Goal: Task Accomplishment & Management: Use online tool/utility

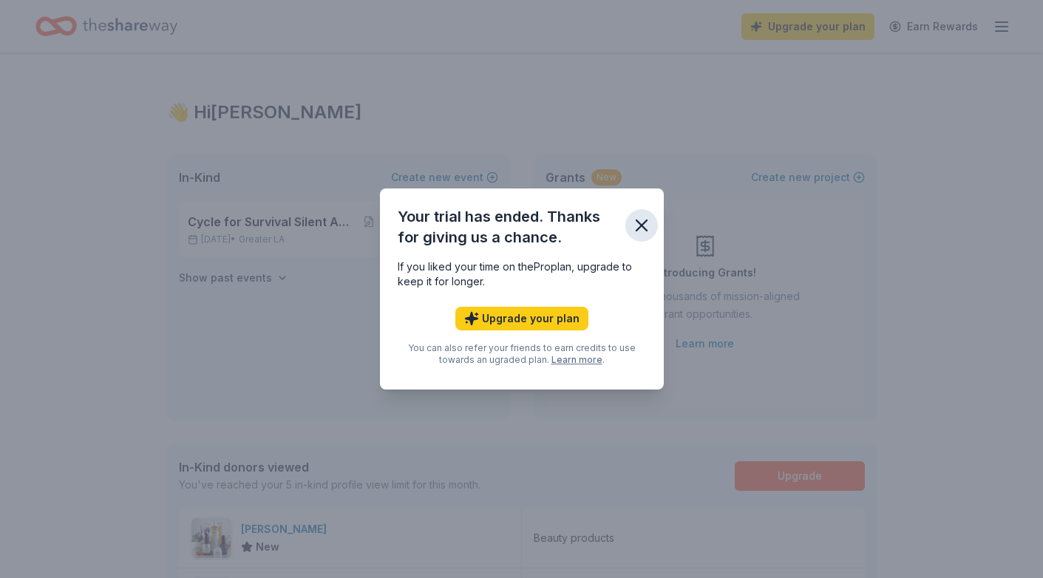
click at [646, 217] on icon "button" at bounding box center [642, 225] width 21 height 21
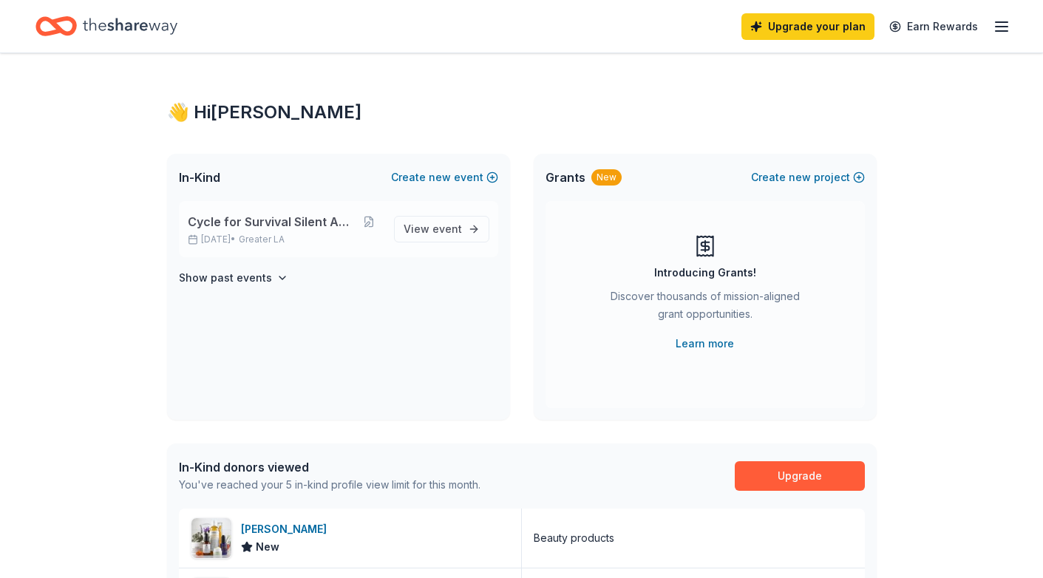
click at [282, 230] on span "Cycle for Survival Silent Auction" at bounding box center [272, 222] width 168 height 18
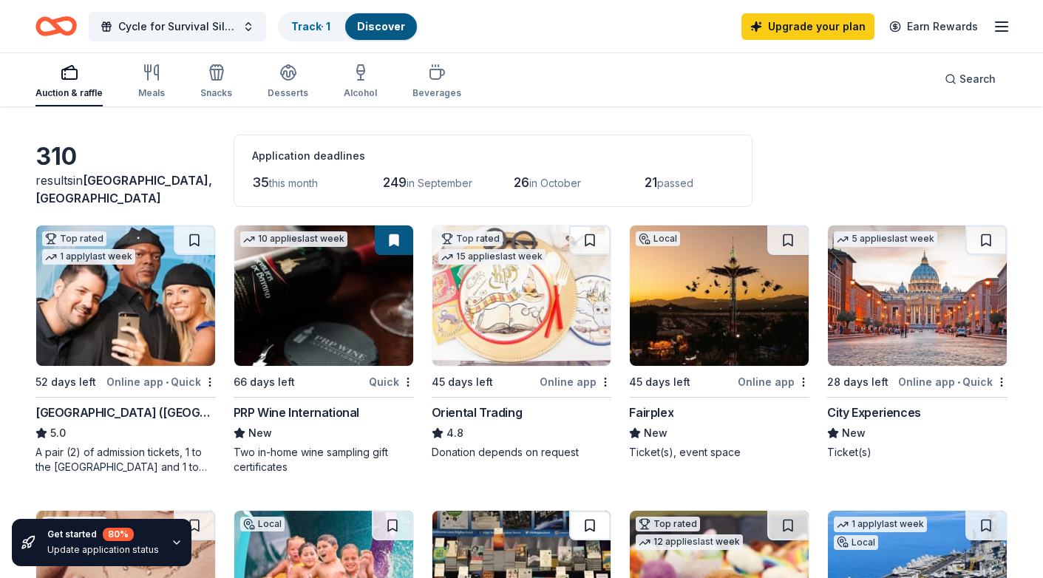
scroll to position [25, 0]
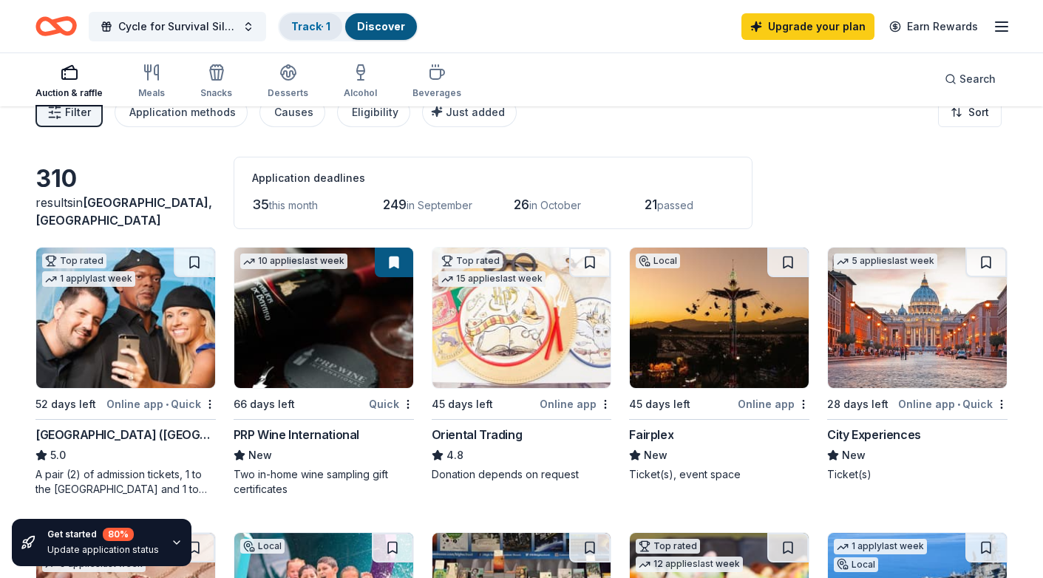
click at [324, 22] on link "Track · 1" at bounding box center [310, 26] width 39 height 13
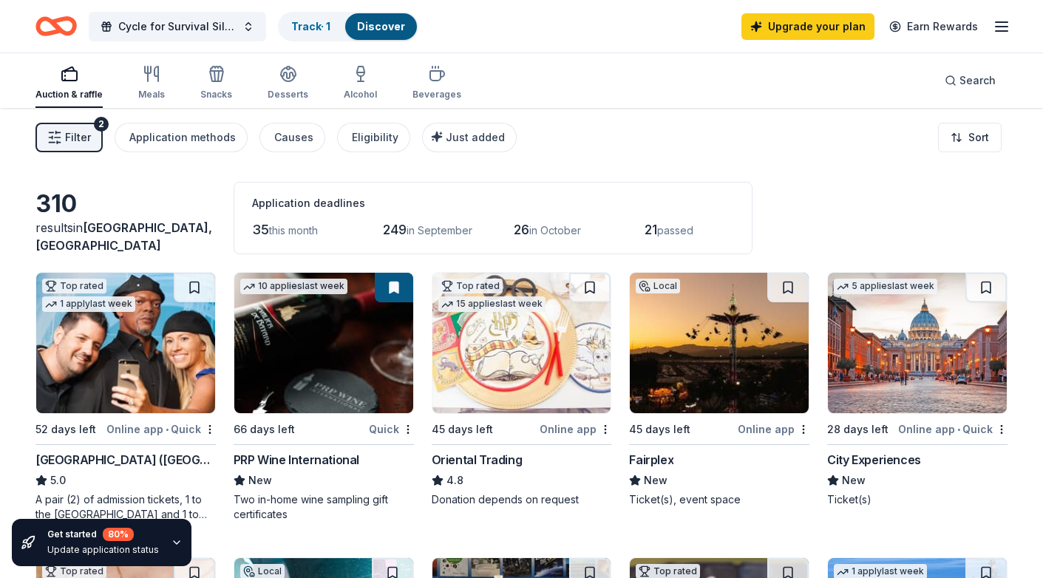
click at [81, 140] on span "Filter" at bounding box center [78, 138] width 26 height 18
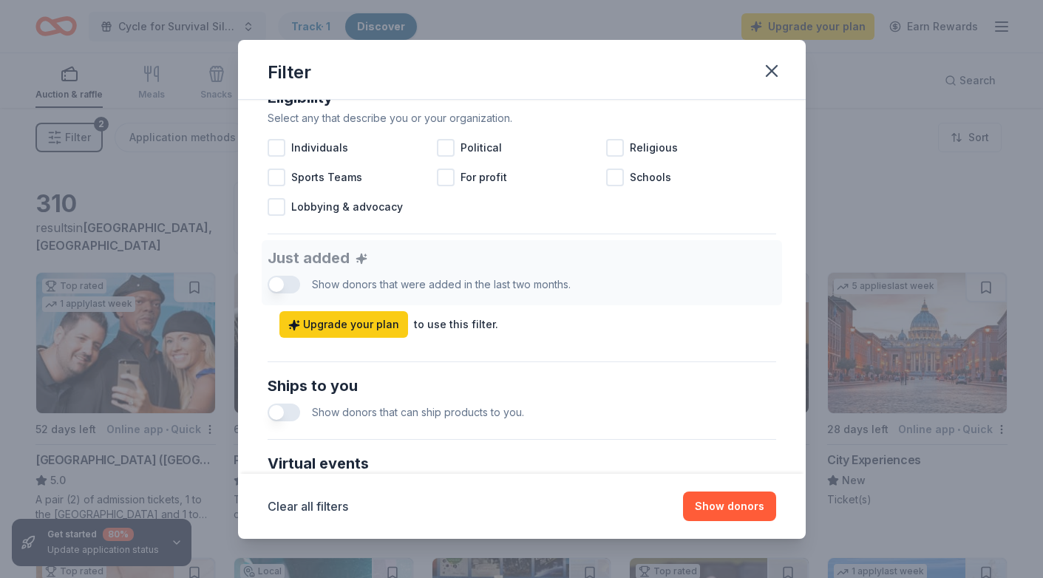
scroll to position [189, 0]
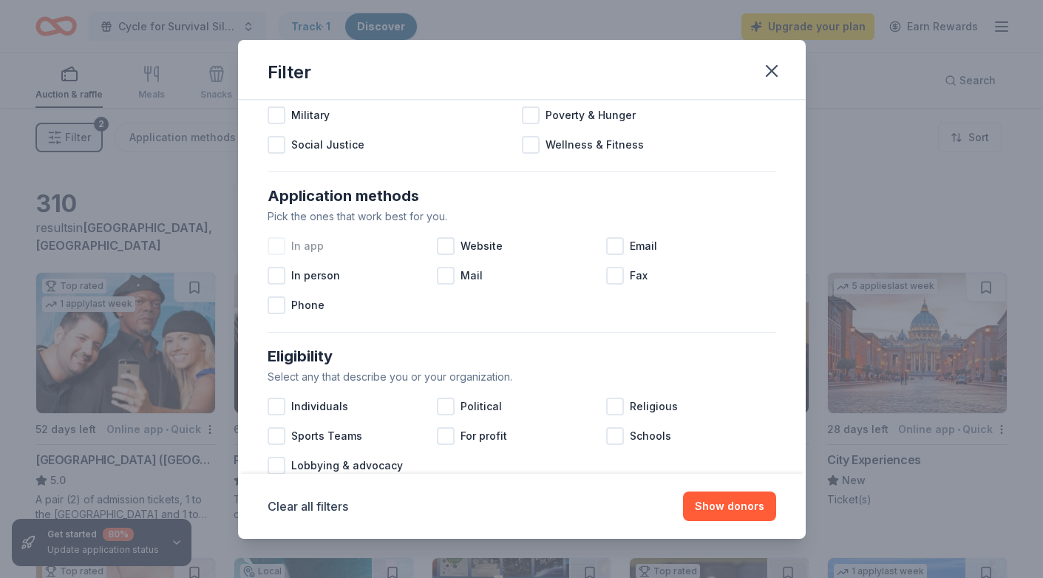
click at [274, 251] on div at bounding box center [277, 246] width 18 height 18
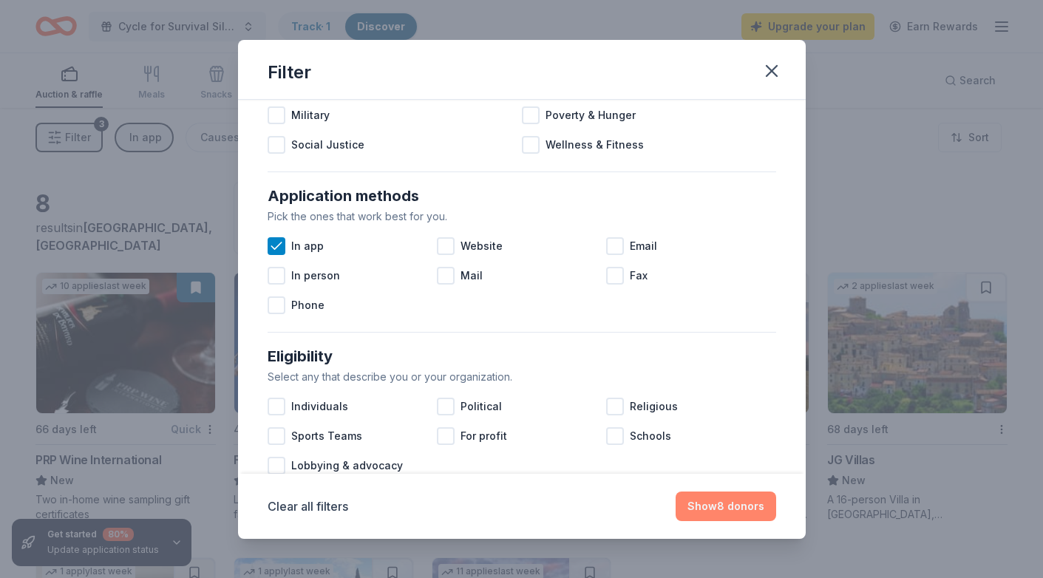
click at [729, 507] on button "Show 8 donors" at bounding box center [726, 507] width 101 height 30
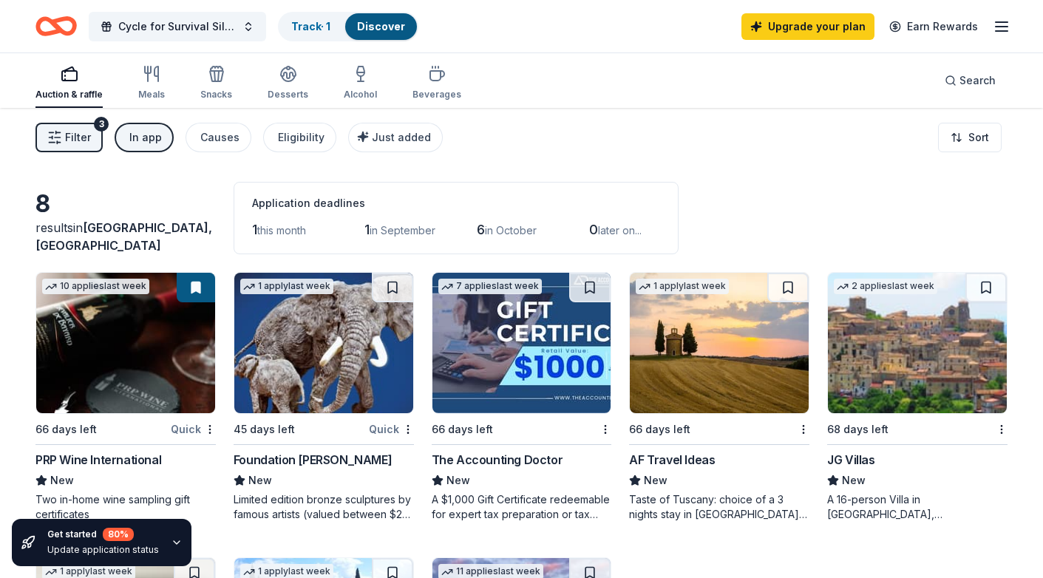
click at [55, 148] on button "Filter 3" at bounding box center [68, 138] width 67 height 30
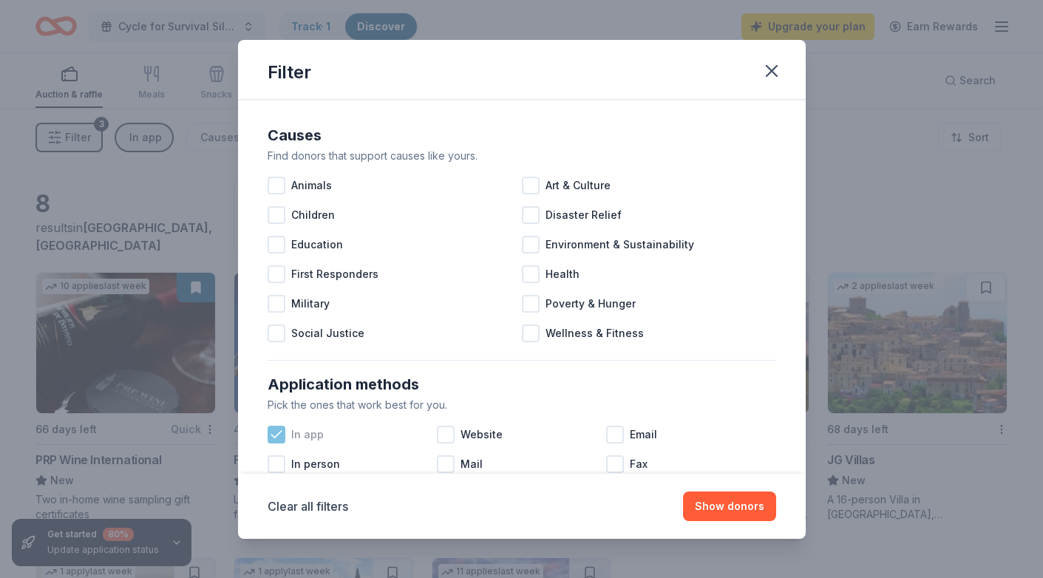
click at [276, 431] on icon at bounding box center [276, 434] width 15 height 15
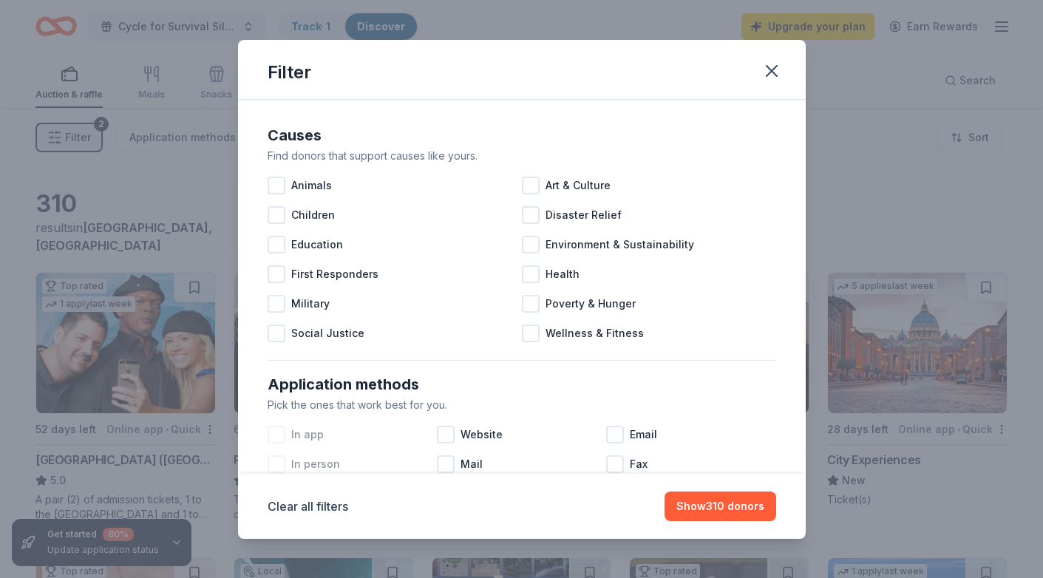
click at [278, 462] on div at bounding box center [277, 465] width 18 height 18
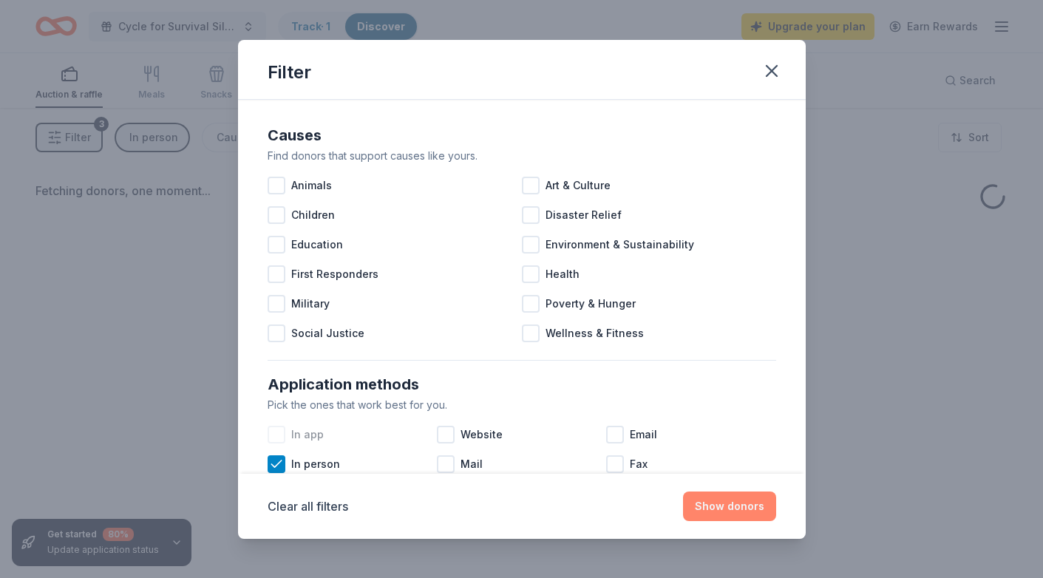
click at [728, 497] on button "Show donors" at bounding box center [729, 507] width 93 height 30
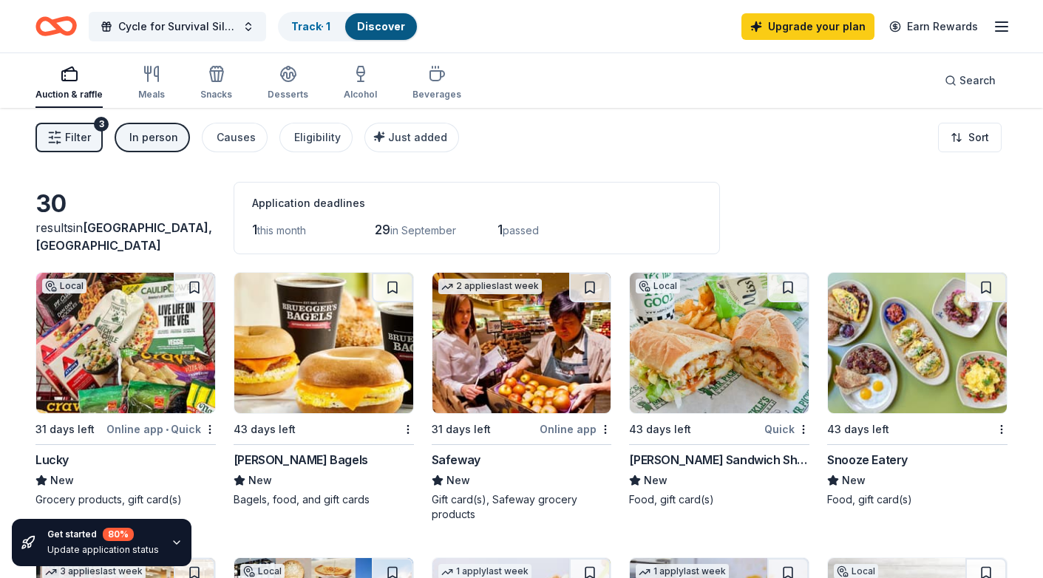
click at [72, 138] on span "Filter" at bounding box center [78, 138] width 26 height 18
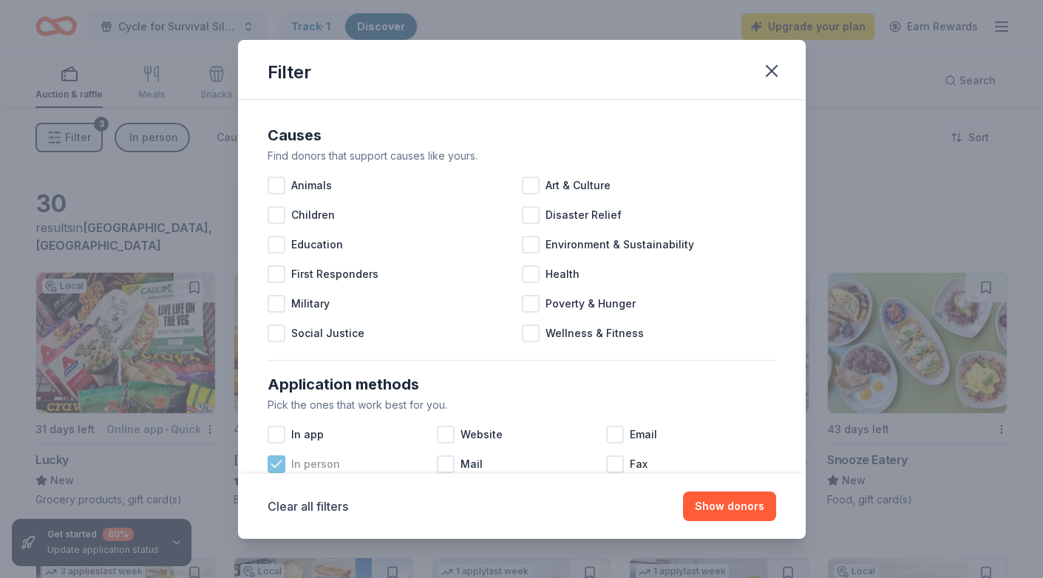
click at [275, 460] on icon at bounding box center [276, 464] width 15 height 15
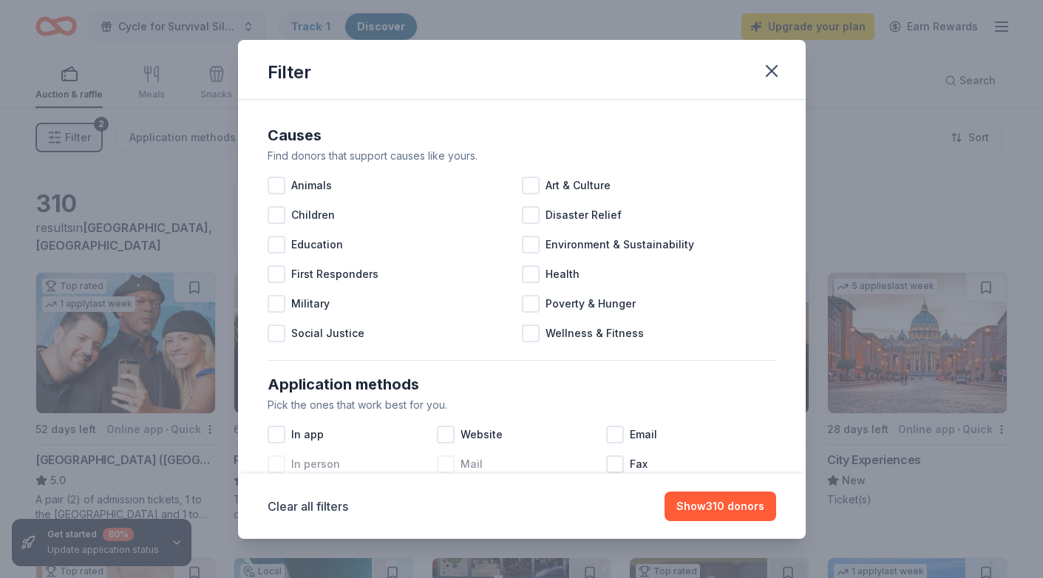
click at [439, 464] on div at bounding box center [446, 465] width 18 height 18
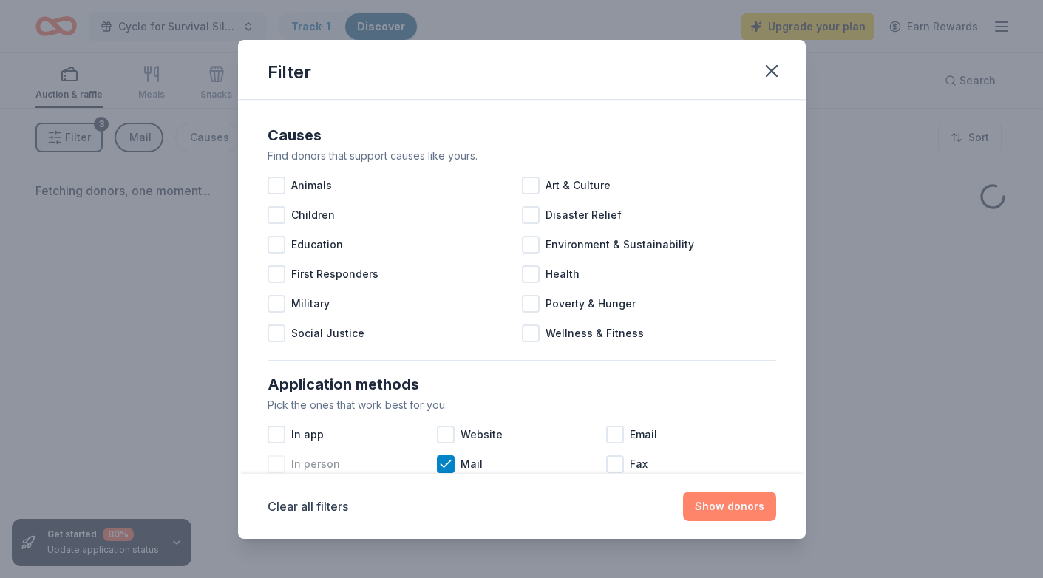
click at [711, 511] on button "Show donors" at bounding box center [729, 507] width 93 height 30
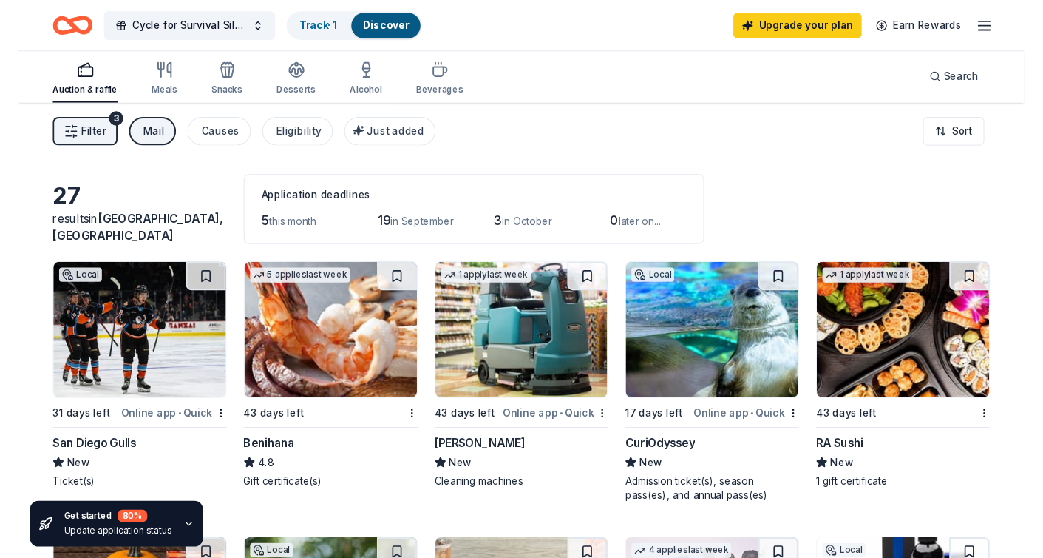
scroll to position [1, 0]
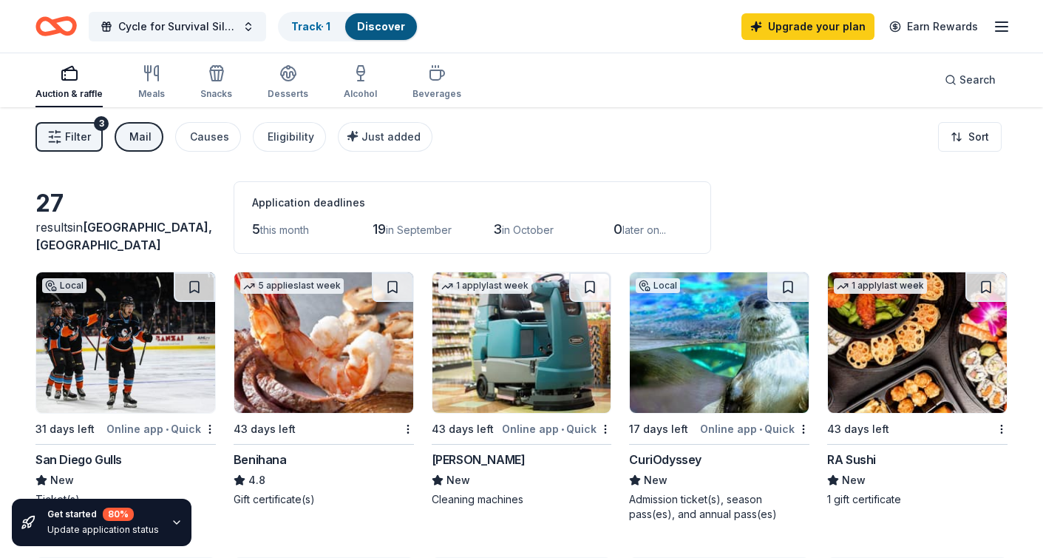
click at [318, 356] on img at bounding box center [323, 342] width 179 height 141
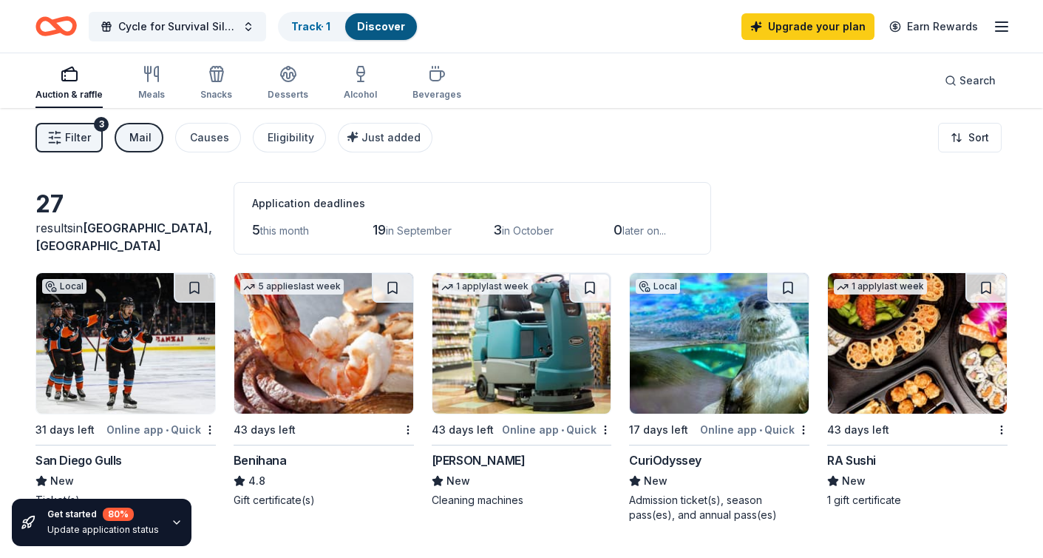
scroll to position [0, 0]
click at [81, 136] on span "Filter" at bounding box center [78, 138] width 26 height 18
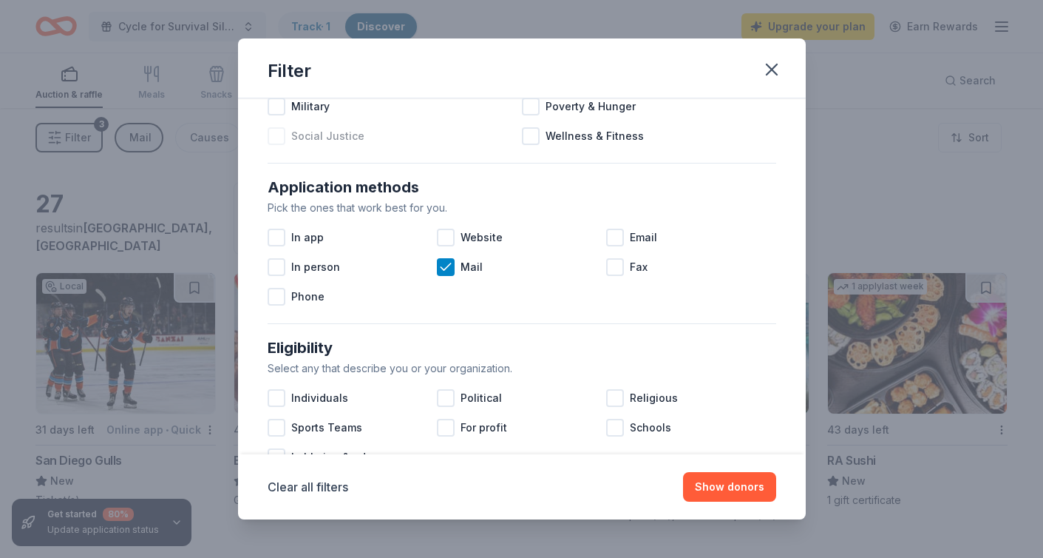
scroll to position [199, 0]
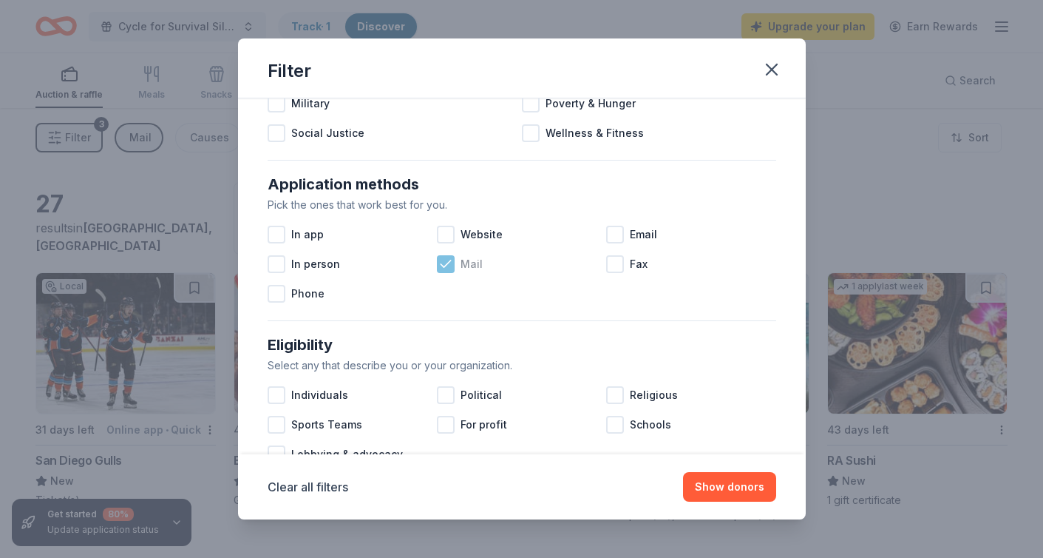
click at [446, 262] on icon at bounding box center [446, 264] width 15 height 15
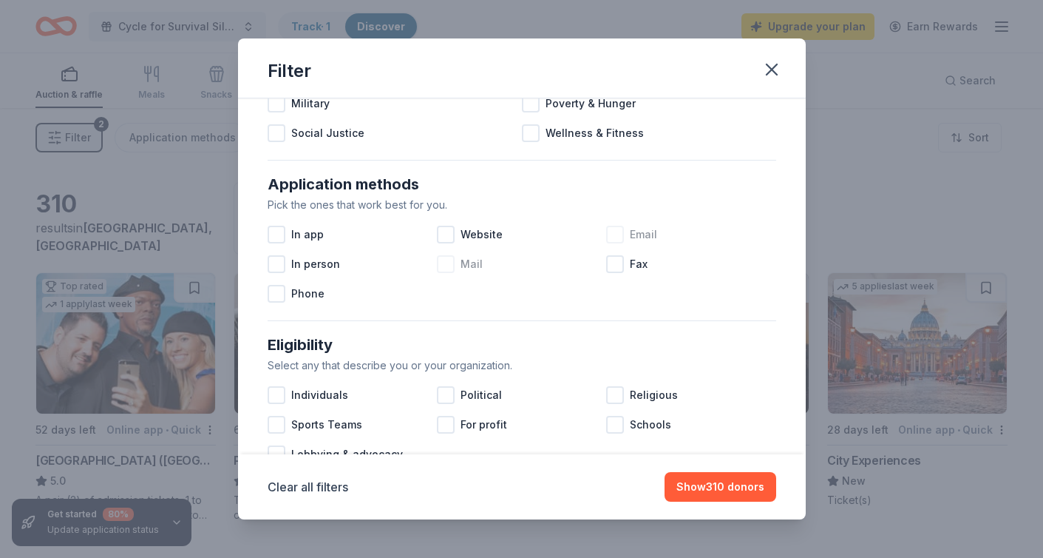
click at [611, 237] on div at bounding box center [615, 235] width 18 height 18
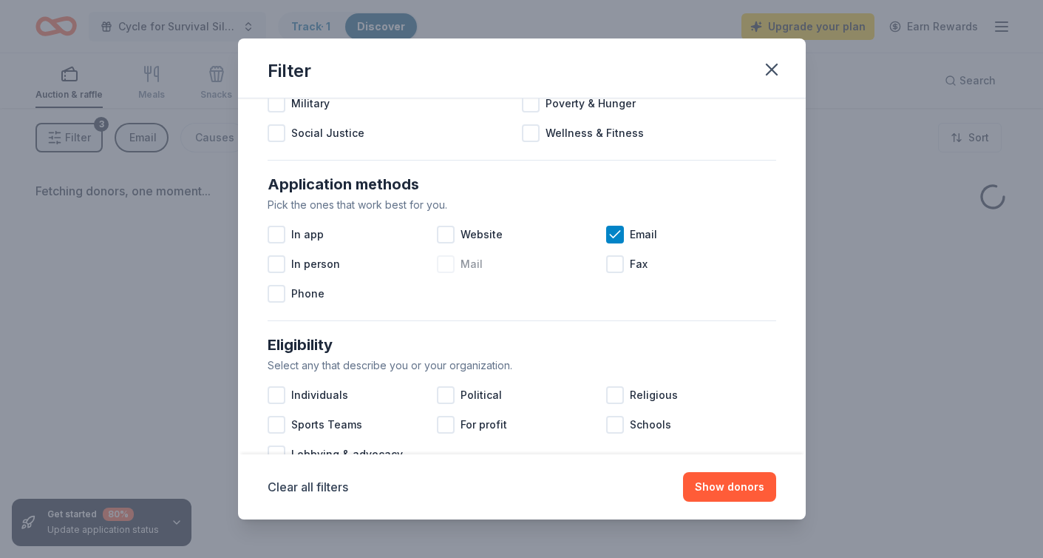
click at [720, 503] on div "Clear all filters Show donors" at bounding box center [522, 486] width 568 height 65
click at [720, 499] on button "Show donors" at bounding box center [729, 487] width 93 height 30
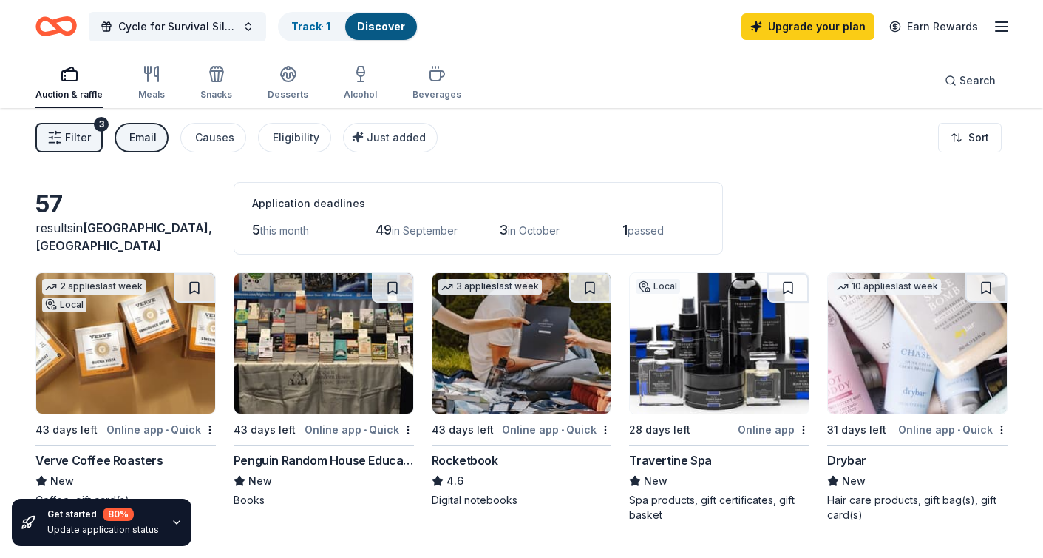
click at [77, 142] on span "Filter" at bounding box center [78, 138] width 26 height 18
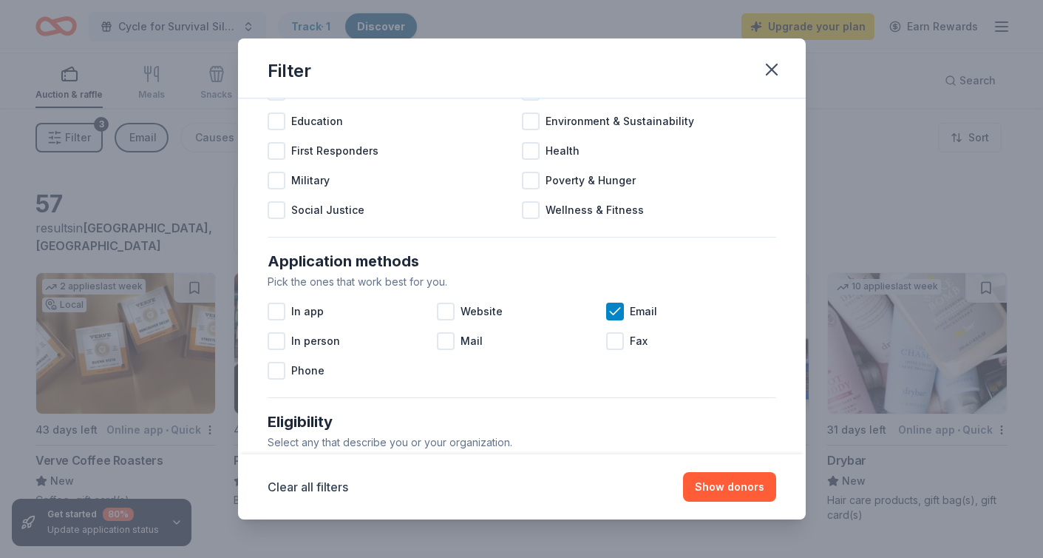
scroll to position [129, 0]
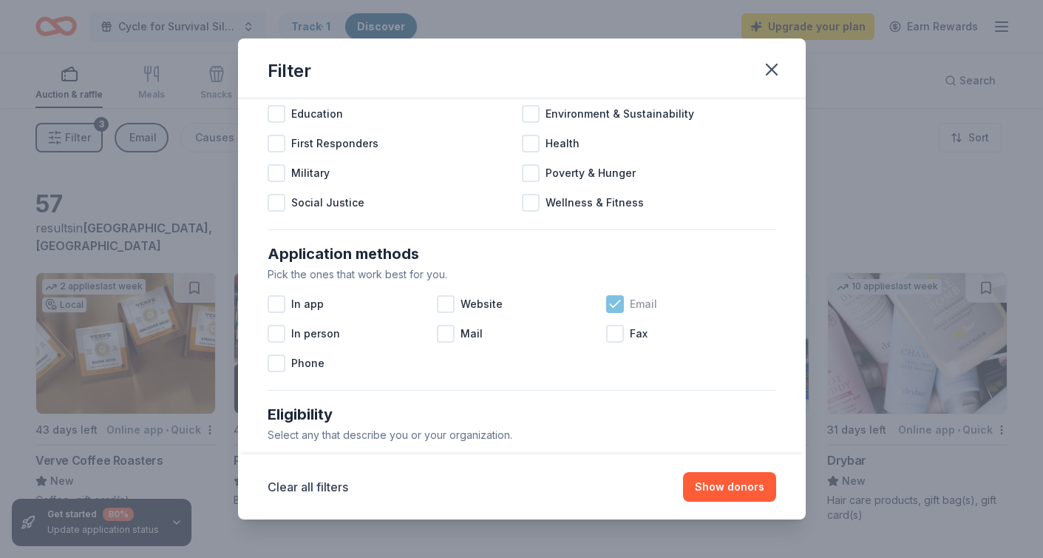
click at [617, 303] on icon at bounding box center [615, 303] width 10 height 7
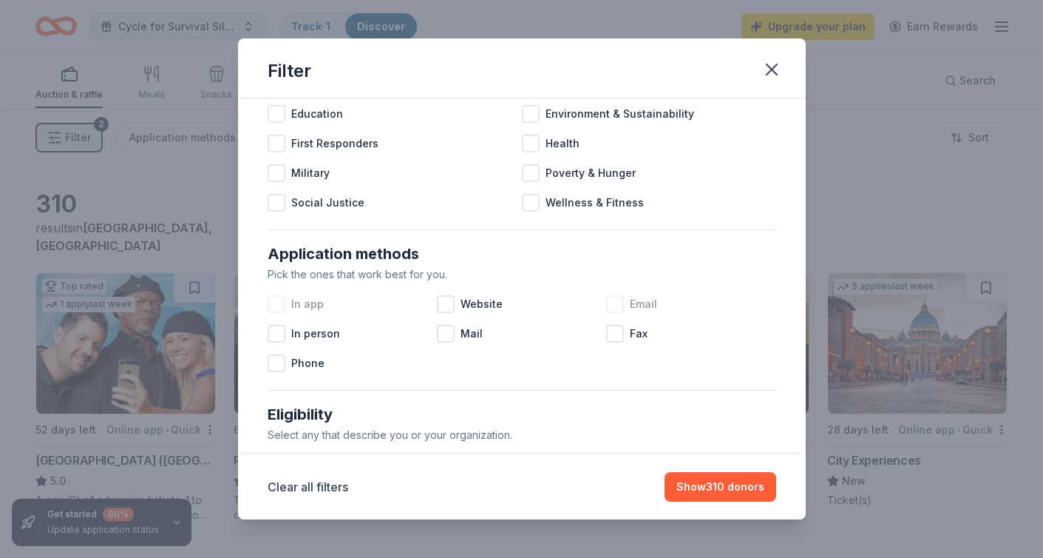
click at [278, 303] on div at bounding box center [277, 304] width 18 height 18
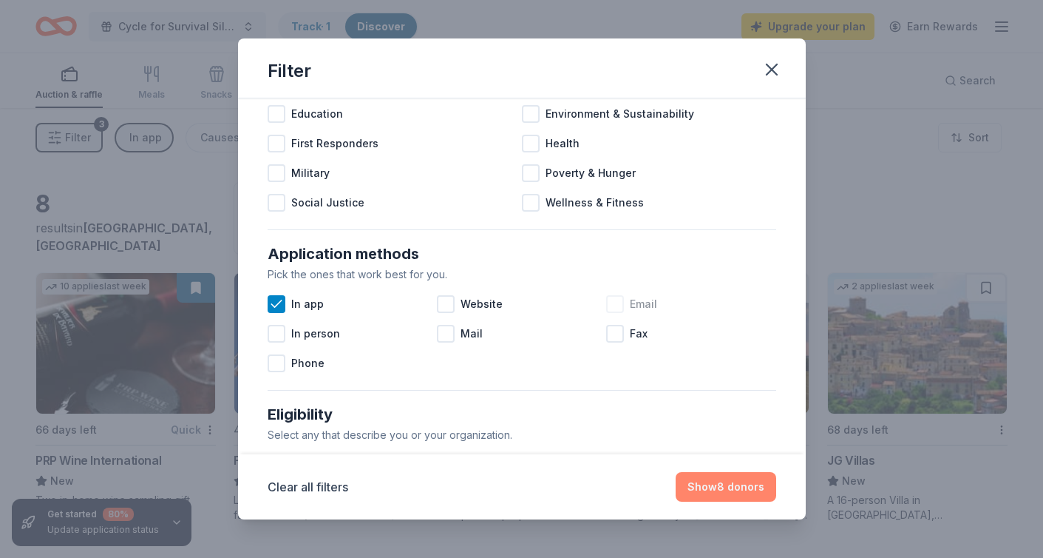
click at [745, 481] on button "Show 8 donors" at bounding box center [726, 487] width 101 height 30
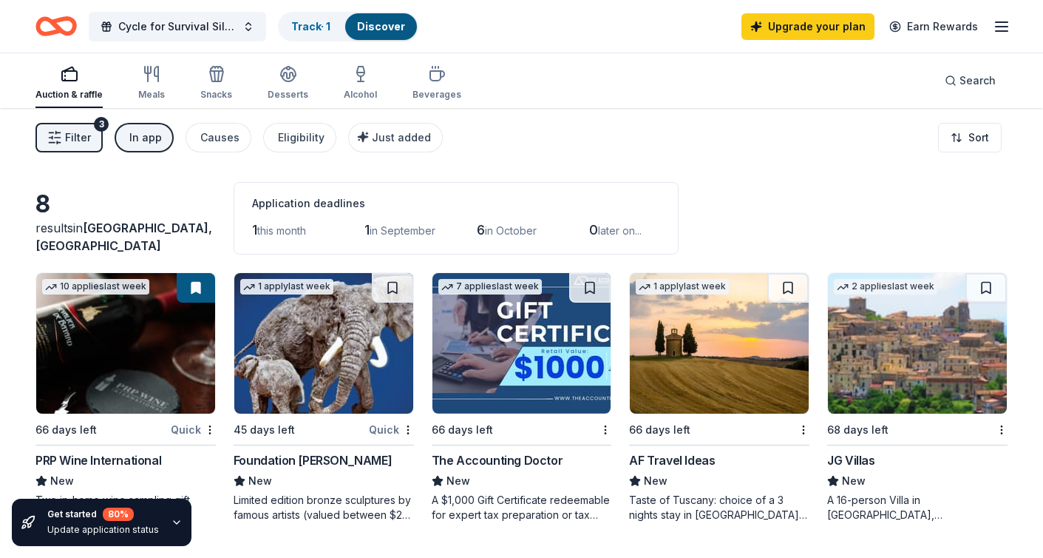
click at [66, 141] on span "Filter" at bounding box center [78, 138] width 26 height 18
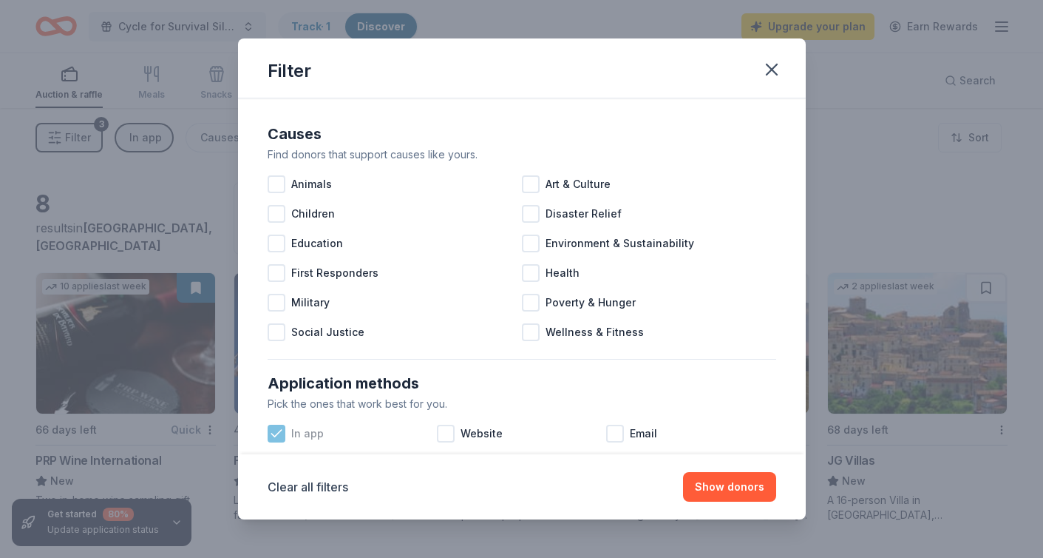
click at [280, 427] on icon at bounding box center [276, 433] width 15 height 15
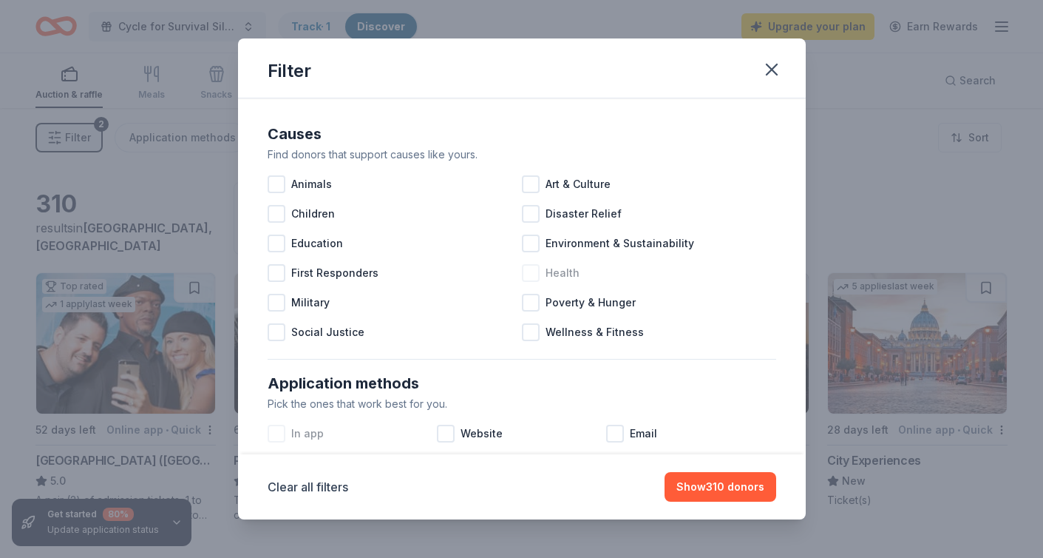
click at [533, 277] on div at bounding box center [531, 273] width 18 height 18
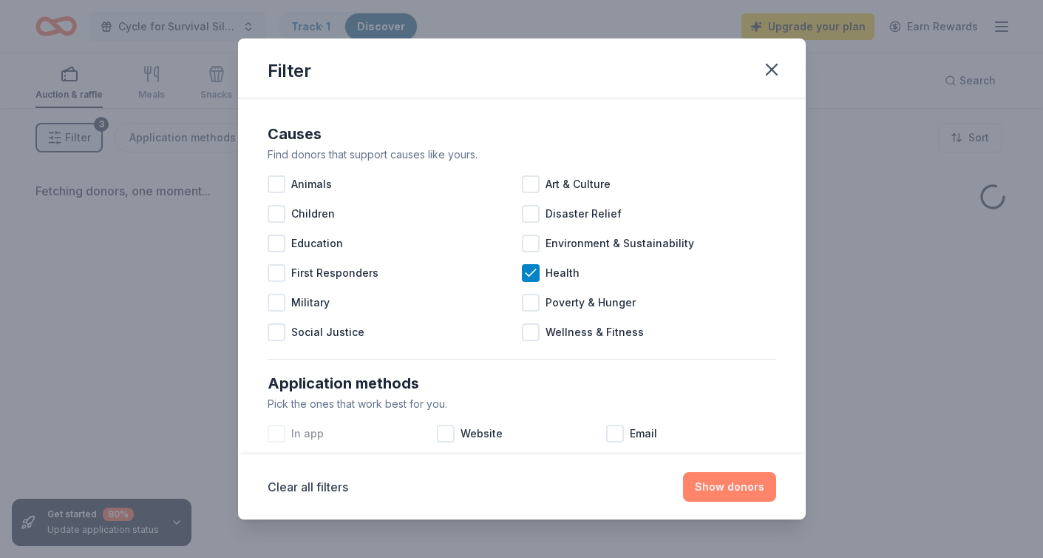
click at [744, 493] on button "Show donors" at bounding box center [729, 487] width 93 height 30
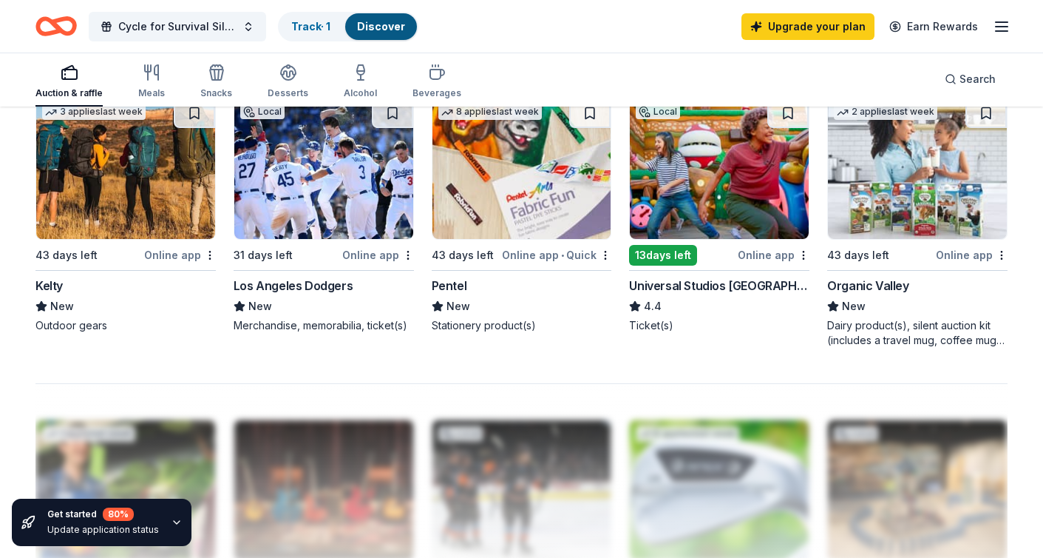
scroll to position [1032, 0]
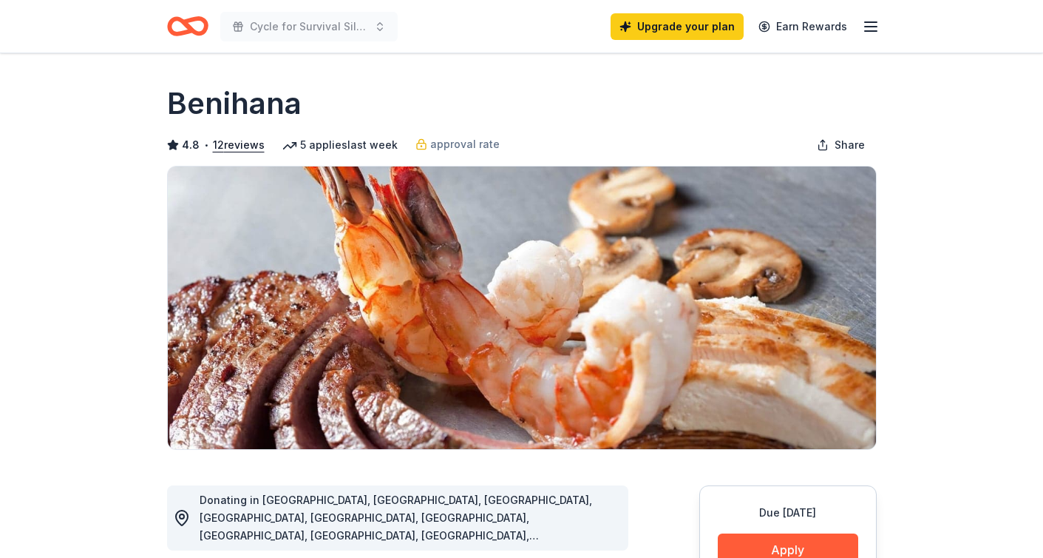
scroll to position [47, 0]
